Goal: Task Accomplishment & Management: Complete application form

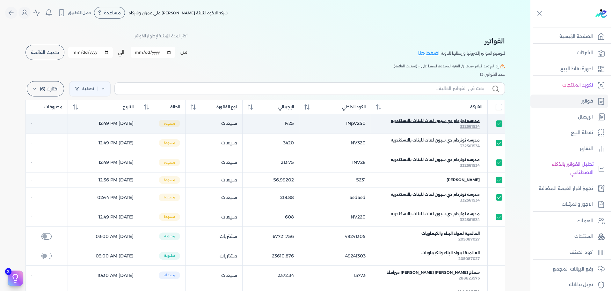
click at [458, 122] on span "مدرسه نوتردام دي سيون لغات للبنات بالاسكندريه" at bounding box center [435, 121] width 89 height 6
select select "EGP"
select select "B"
select select "EGS"
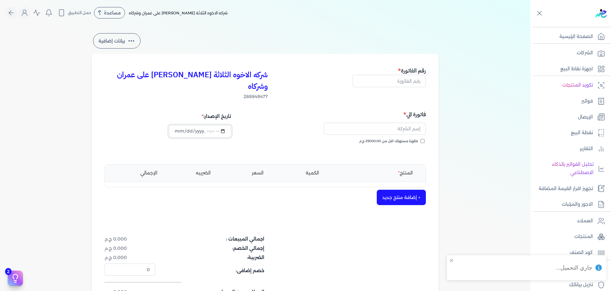
click at [221, 125] on input "datetime-local" at bounding box center [200, 131] width 62 height 12
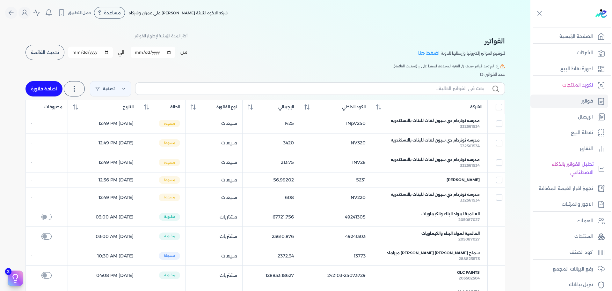
click at [48, 82] on link "اضافة فاتورة" at bounding box center [44, 88] width 37 height 15
select select "EGP"
select select "B"
select select "EGS"
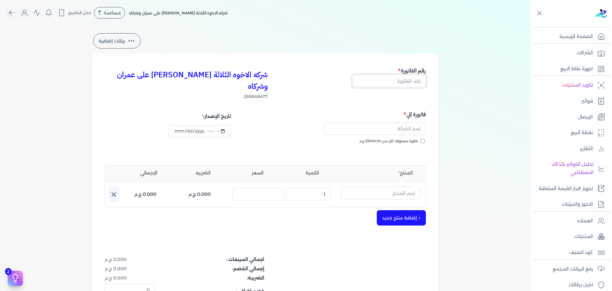
click at [422, 83] on input "text" at bounding box center [389, 81] width 73 height 12
click at [384, 80] on input "text" at bounding box center [389, 81] width 73 height 12
type input "44"
click at [411, 122] on input "text" at bounding box center [375, 128] width 102 height 12
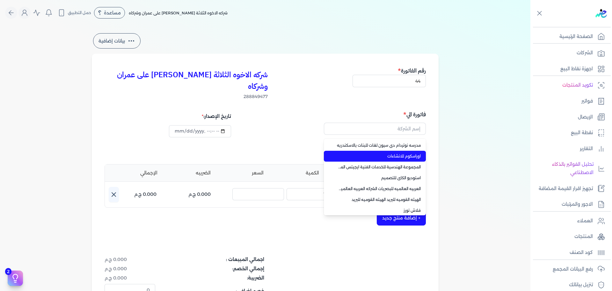
click at [407, 153] on span "اوراسكوم للانشاءات" at bounding box center [379, 156] width 84 height 6
type input "اوراسكوم للانشاءات"
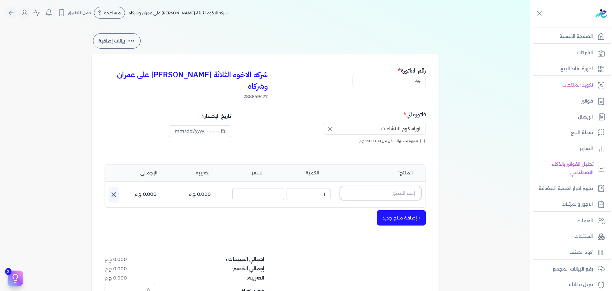
click at [402, 187] on input "text" at bounding box center [381, 193] width 80 height 12
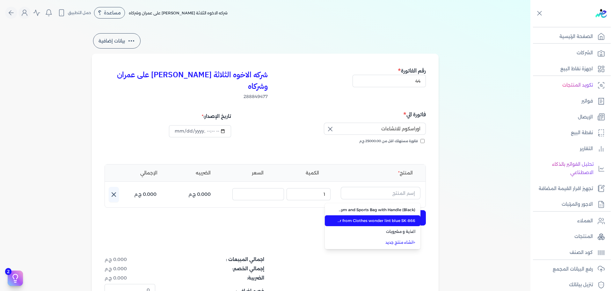
click at [394, 217] on span "Sokany Electric Rechargeable Lint Remover from Clothes wonder lint blue SK-866" at bounding box center [377, 220] width 78 height 6
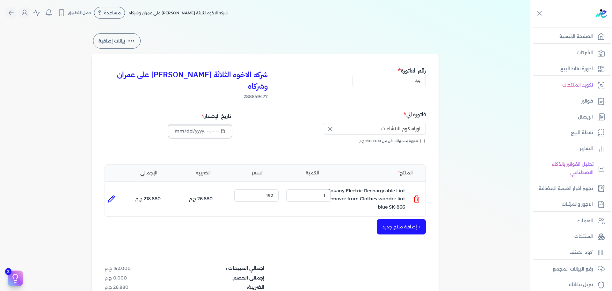
click at [223, 125] on input "datetime-local" at bounding box center [200, 131] width 62 height 12
click at [134, 128] on div "تاريخ الإصدار:" at bounding box center [184, 133] width 159 height 46
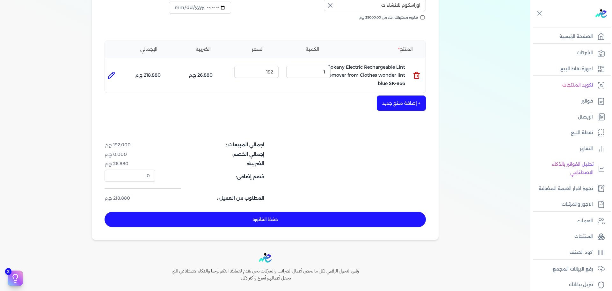
scroll to position [158, 0]
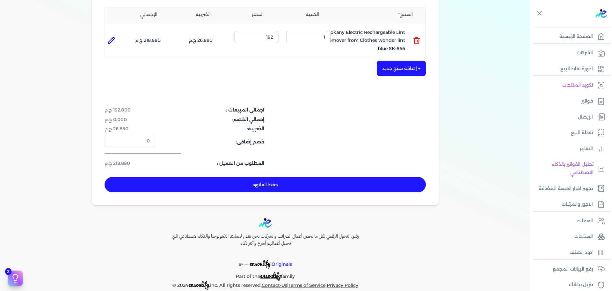
click at [239, 177] on button "حفظ الفاتوره" at bounding box center [265, 184] width 321 height 15
type input "[DATE]"
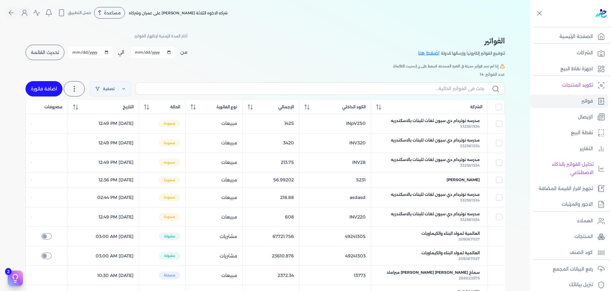
click at [48, 56] on button "تحديث القائمة" at bounding box center [45, 52] width 39 height 15
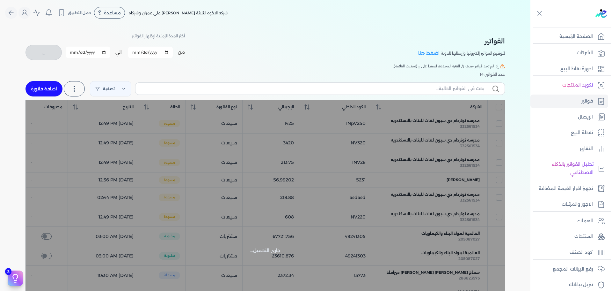
checkbox input "false"
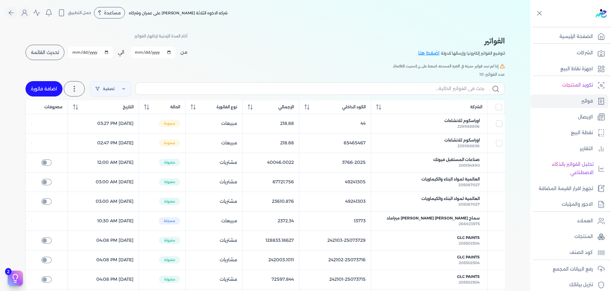
click at [15, 165] on div "الفواتير لتوقيع الفواتير إلكترونيا وإرسالها للدولة اضغط هنا أختر المدة الزمنية …" at bounding box center [265, 176] width 531 height 301
click at [44, 88] on link "اضافة فاتورة" at bounding box center [44, 88] width 37 height 15
select select "EGP"
select select "B"
select select "EGS"
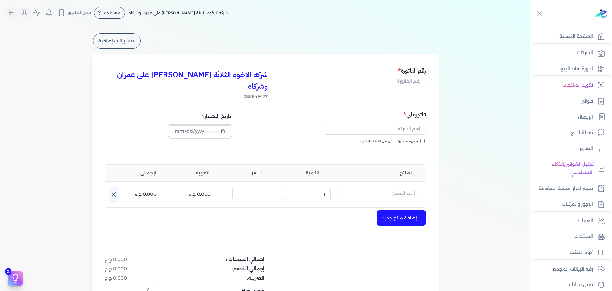
click at [225, 125] on input "datetime-local" at bounding box center [200, 131] width 62 height 12
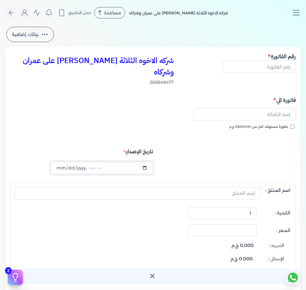
click at [145, 162] on input "datetime-local" at bounding box center [102, 168] width 102 height 12
type input "2025-10-02T13:44:23"
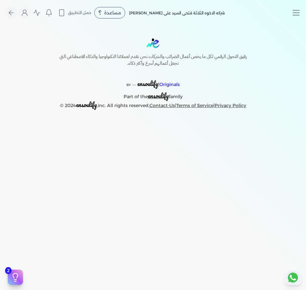
select select "EGP"
select select "B"
select select "EGS"
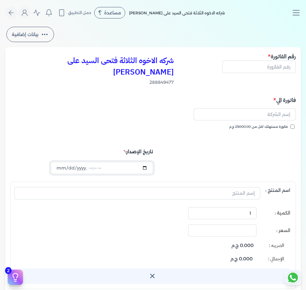
click at [144, 162] on input "datetime-local" at bounding box center [102, 168] width 102 height 12
type input "2025-10-02T13:50:50"
select select "EGP"
select select "B"
select select "EGS"
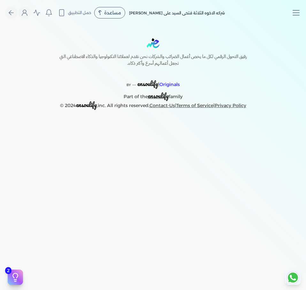
select select "EGP"
select select "B"
select select "EGS"
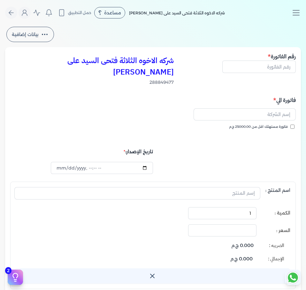
select select "EGP"
select select "B"
select select "EGS"
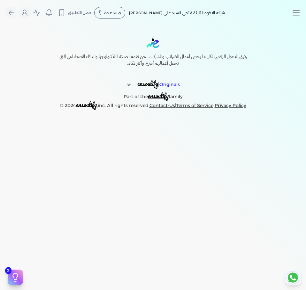
select select "EGP"
select select "B"
select select "EGS"
select select "EGP"
select select "B"
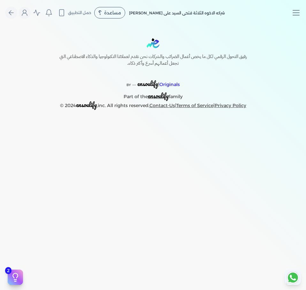
select select "EGS"
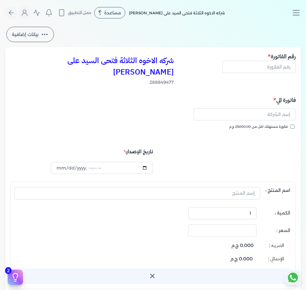
type input "[DATE]T16:03:01"
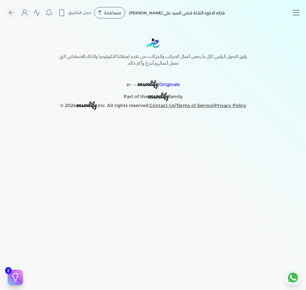
select select "EGP"
select select "B"
select select "EGS"
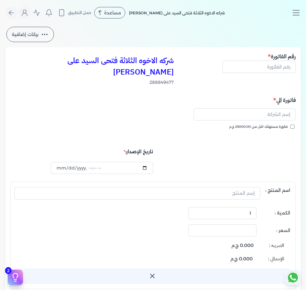
click at [86, 127] on div "فاتورة مستهلك اقل من 25000.00 ج.م" at bounding box center [152, 133] width 283 height 18
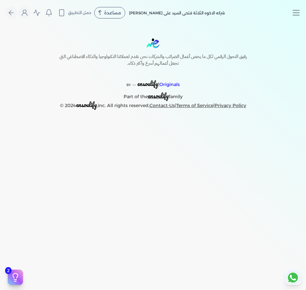
select select "EGP"
select select "B"
select select "EGS"
select select "EGP"
select select "B"
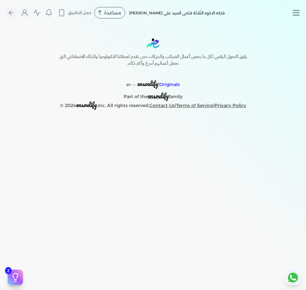
select select "EGS"
